Goal: Task Accomplishment & Management: Complete application form

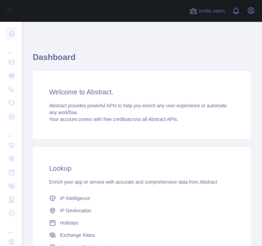
scroll to position [336, 0]
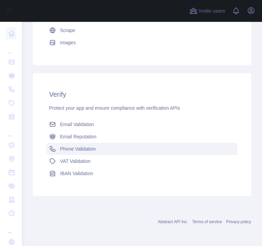
click at [65, 153] on link "Phone Validation" at bounding box center [141, 149] width 191 height 12
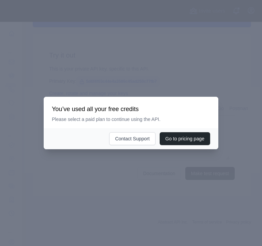
click at [125, 124] on div "You’ve used all your free credits Please select a paid plan to continue using t…" at bounding box center [131, 112] width 175 height 31
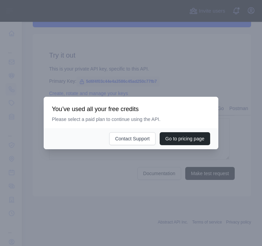
click at [123, 124] on div "You’ve used all your free credits Please select a paid plan to continue using t…" at bounding box center [131, 112] width 175 height 31
click at [154, 72] on div at bounding box center [131, 123] width 262 height 246
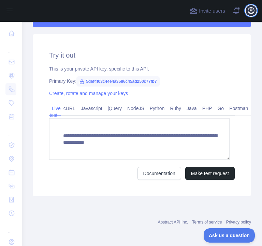
click at [247, 11] on icon "button" at bounding box center [251, 10] width 8 height 8
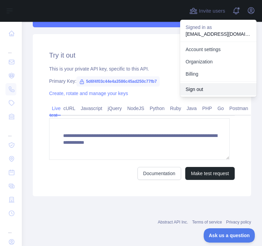
click at [205, 88] on button "Sign out" at bounding box center [218, 89] width 76 height 12
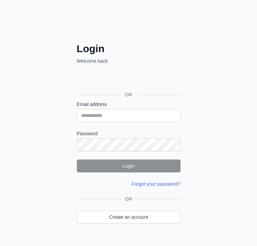
scroll to position [35, 0]
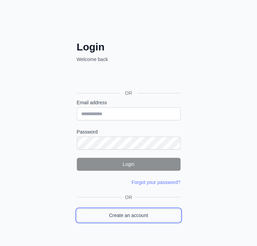
click at [127, 216] on link "Create an account" at bounding box center [129, 215] width 104 height 13
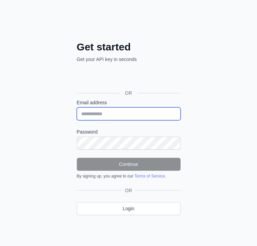
click at [104, 111] on input "Email address" at bounding box center [129, 113] width 104 height 13
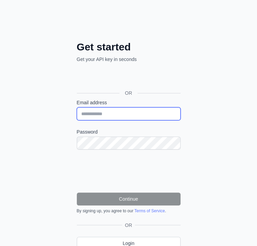
type input "**********"
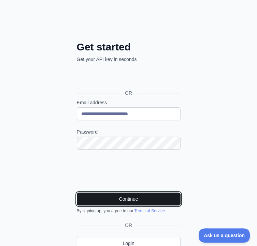
click at [100, 199] on button "Continue" at bounding box center [129, 199] width 104 height 13
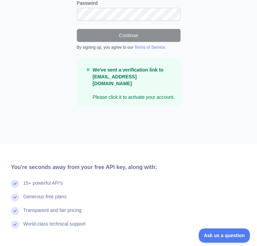
scroll to position [164, 0]
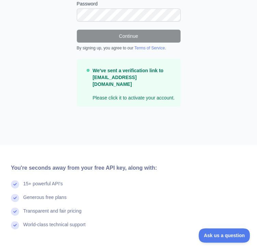
click at [146, 91] on p "We've sent a verification link to studiokamimandiri@gmail.com Please click it t…" at bounding box center [133, 84] width 82 height 34
drag, startPoint x: 125, startPoint y: 92, endPoint x: 136, endPoint y: 90, distance: 11.3
click at [136, 90] on p "We've sent a verification link to studiokamimandiri@gmail.com Please click it t…" at bounding box center [133, 84] width 82 height 34
click at [110, 77] on strong "We've sent a verification link to studiokamimandiri@gmail.com" at bounding box center [127, 77] width 71 height 19
drag, startPoint x: 110, startPoint y: 77, endPoint x: 120, endPoint y: 78, distance: 9.6
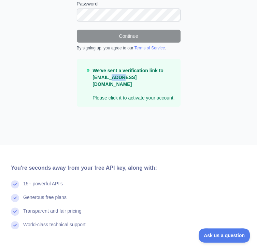
click at [120, 78] on strong "We've sent a verification link to studiokamimandiri@gmail.com" at bounding box center [127, 77] width 71 height 19
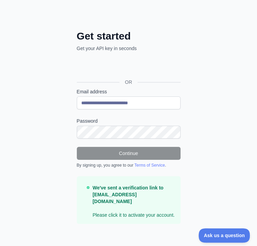
scroll to position [0, 0]
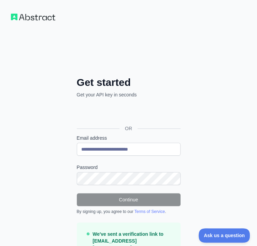
scroll to position [35, 0]
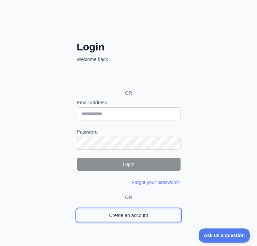
click at [103, 217] on link "Create an account" at bounding box center [129, 215] width 104 height 13
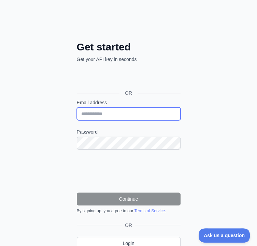
click at [99, 108] on input "Email address" at bounding box center [129, 113] width 104 height 13
type input "**********"
click at [125, 119] on input "**********" at bounding box center [129, 113] width 104 height 13
click at [114, 115] on input "**********" at bounding box center [129, 113] width 104 height 13
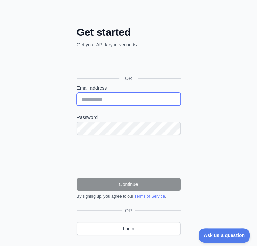
scroll to position [50, 0]
